Goal: Transaction & Acquisition: Book appointment/travel/reservation

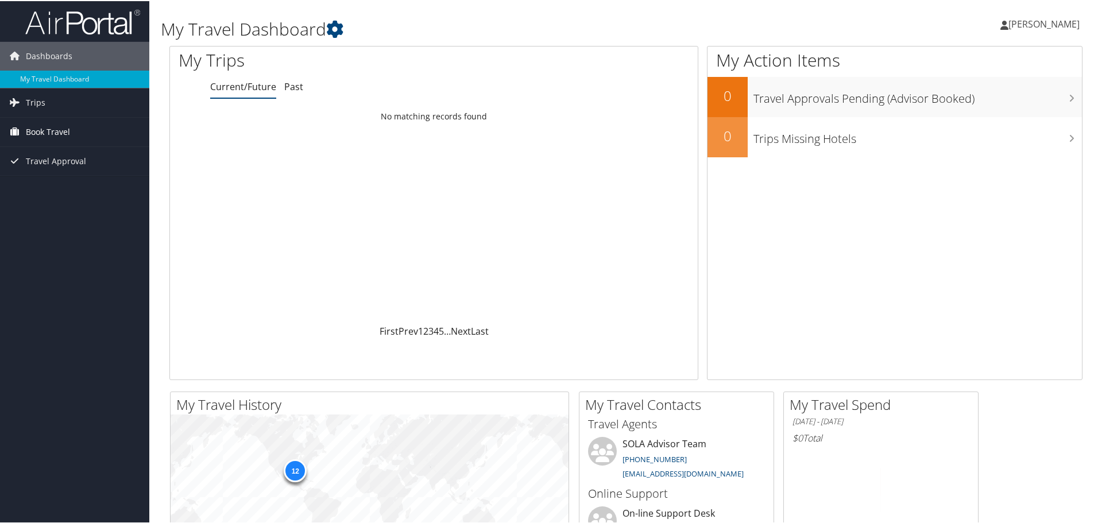
click at [57, 133] on span "Book Travel" at bounding box center [48, 131] width 44 height 29
click at [64, 172] on link "Book/Manage Online Trips" at bounding box center [74, 170] width 149 height 17
